Goal: Use online tool/utility

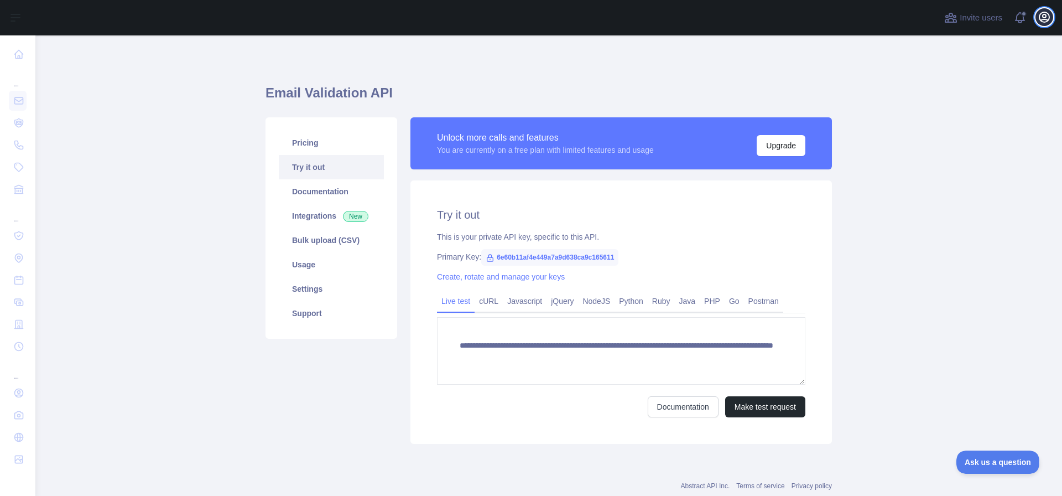
click at [1042, 15] on icon "button" at bounding box center [1044, 17] width 13 height 13
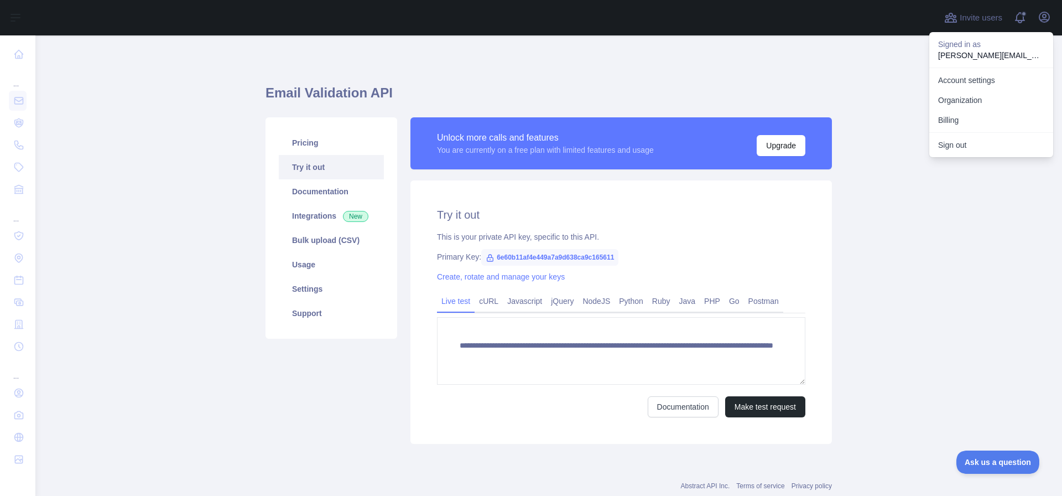
click at [839, 84] on main "**********" at bounding box center [548, 265] width 1027 height 460
